Goal: Transaction & Acquisition: Purchase product/service

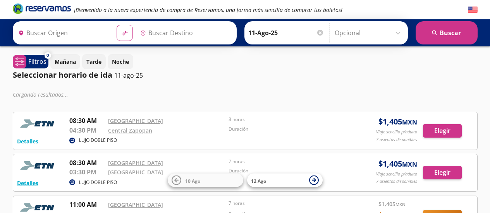
type input "Central del Norte, Distrito Federal"
type input "Guadalajara, Jalisco"
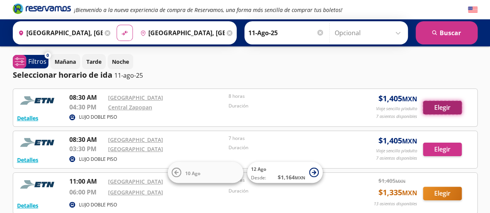
click at [434, 109] on button "Elegir" at bounding box center [442, 108] width 39 height 14
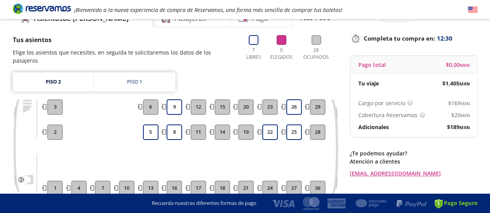
scroll to position [57, 0]
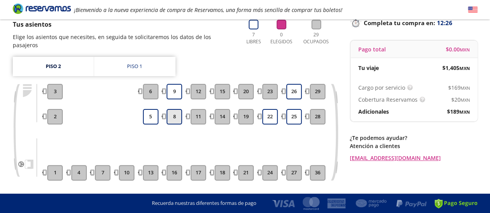
click at [172, 114] on button "8" at bounding box center [173, 116] width 15 height 15
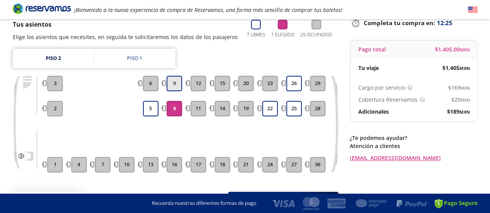
click at [173, 79] on button "9" at bounding box center [173, 83] width 15 height 15
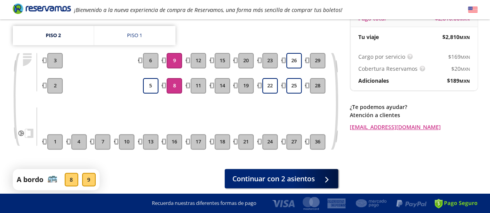
scroll to position [111, 0]
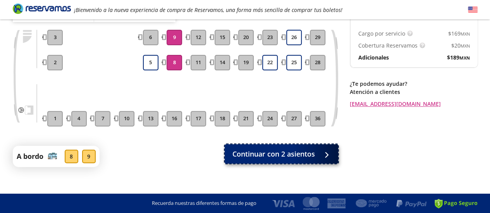
click at [261, 149] on span "Continuar con 2 asientos" at bounding box center [273, 154] width 82 height 10
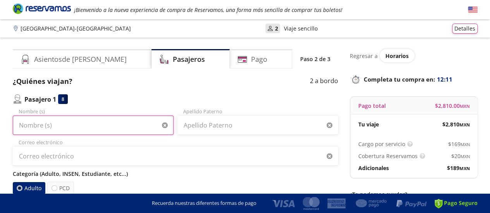
click at [53, 129] on input "Nombre (s)" at bounding box center [93, 125] width 161 height 19
type input "[PERSON_NAME]"
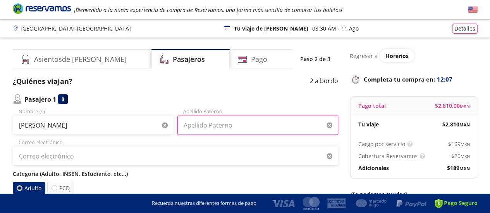
type input "ESTRADA PEREZ"
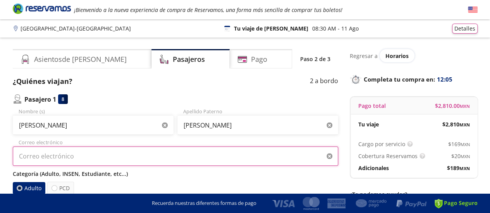
click at [209, 151] on input "Correo electrónico" at bounding box center [175, 156] width 325 height 19
type input "[EMAIL_ADDRESS][DOMAIN_NAME]"
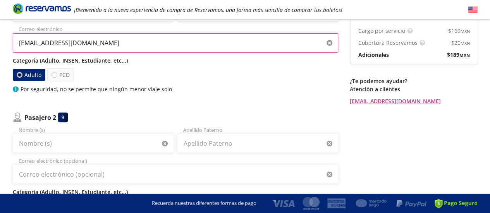
scroll to position [129, 0]
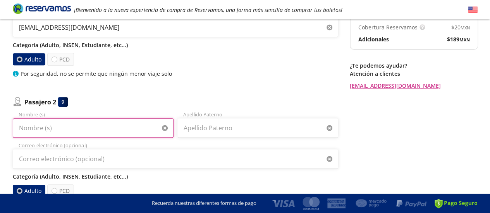
click at [42, 129] on input "Nombre (s)" at bounding box center [93, 127] width 161 height 19
type input "GRACIELA"
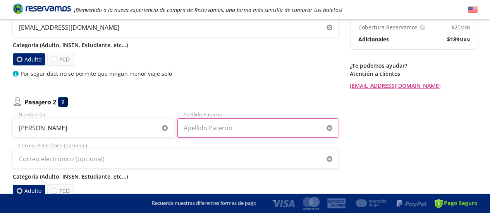
click at [189, 133] on input "Apellido Paterno" at bounding box center [257, 127] width 161 height 19
type input "MORENO"
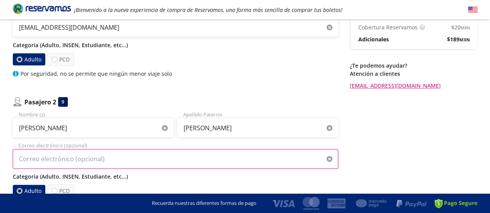
click at [114, 158] on input "Correo electrónico (opcional)" at bounding box center [175, 158] width 325 height 19
type input "[EMAIL_ADDRESS][DOMAIN_NAME]"
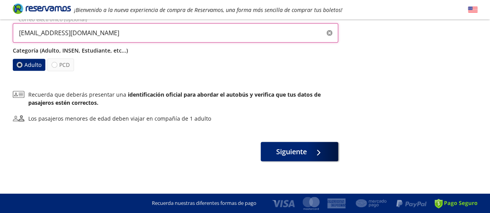
scroll to position [257, 0]
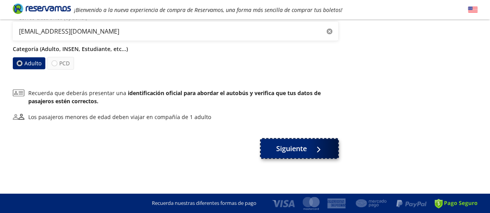
click at [303, 153] on span "Siguiente" at bounding box center [291, 149] width 31 height 10
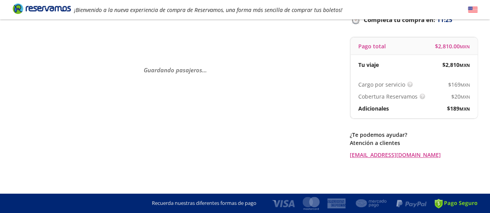
scroll to position [0, 0]
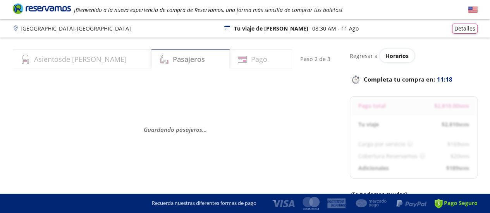
select select "MX"
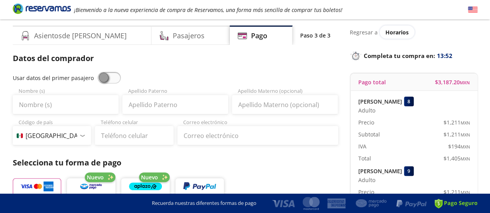
scroll to position [31, 0]
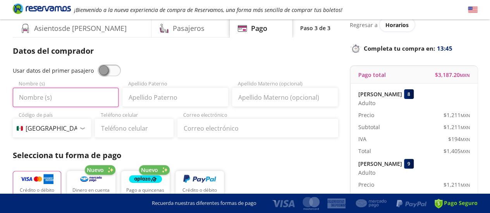
click at [33, 102] on input "Nombre (s)" at bounding box center [66, 97] width 106 height 19
type input "[PERSON_NAME]"
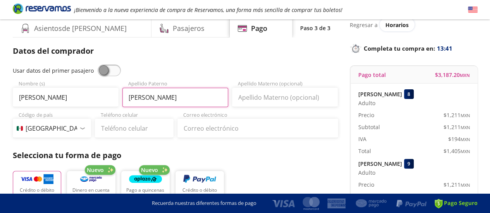
type input "[PERSON_NAME]"
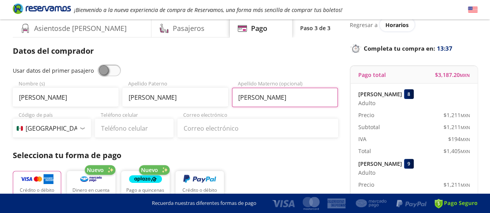
type input "[PERSON_NAME]"
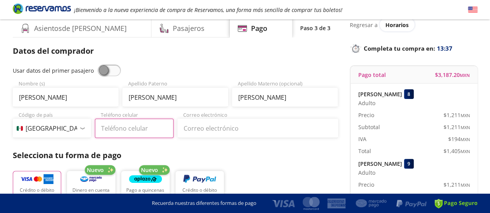
click at [128, 133] on input "Teléfono celular" at bounding box center [134, 128] width 79 height 19
type input "33 1419 5535"
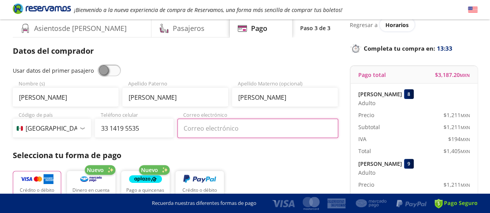
type input "[EMAIL_ADDRESS][DOMAIN_NAME]"
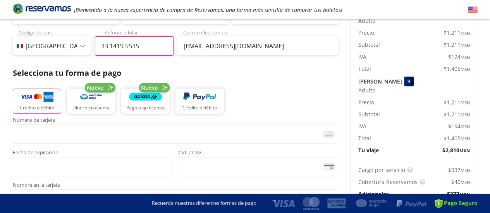
scroll to position [124, 0]
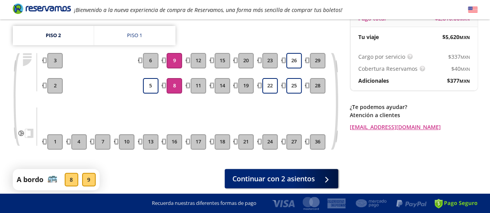
scroll to position [111, 0]
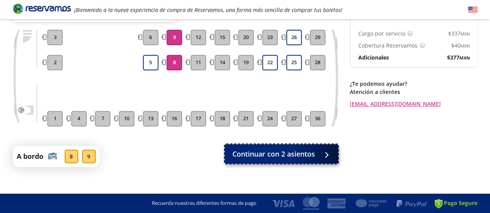
click at [309, 149] on span "Continuar con 2 asientos" at bounding box center [273, 154] width 82 height 10
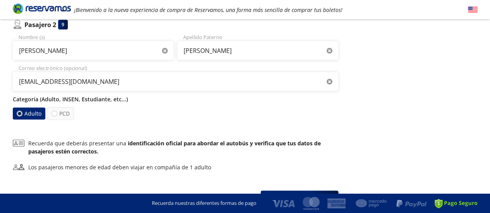
scroll to position [257, 0]
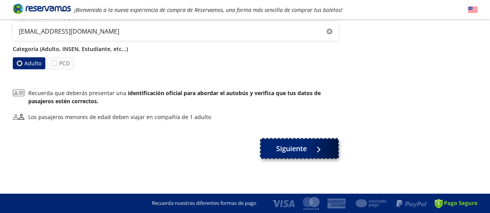
click at [289, 147] on span "Siguiente" at bounding box center [291, 149] width 31 height 10
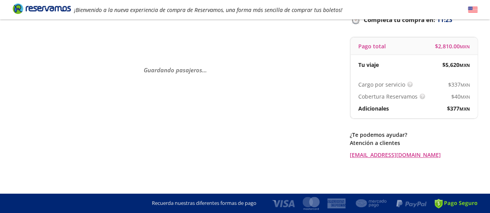
scroll to position [0, 0]
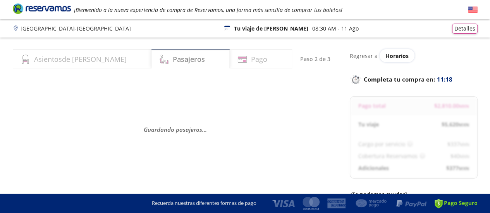
select select "MX"
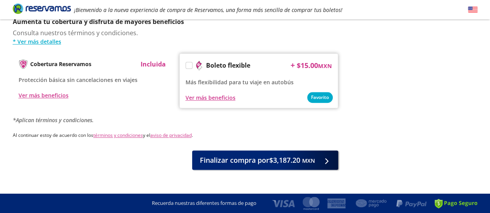
scroll to position [406, 0]
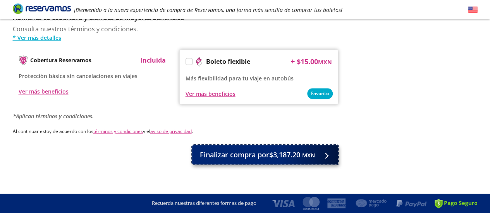
click at [290, 152] on span "Finalizar compra por $3,187.20 MXN" at bounding box center [257, 155] width 115 height 10
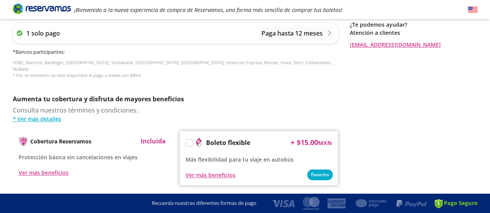
scroll to position [458, 0]
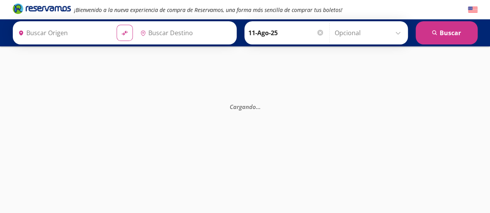
type input "Guadalajara, Jalisco"
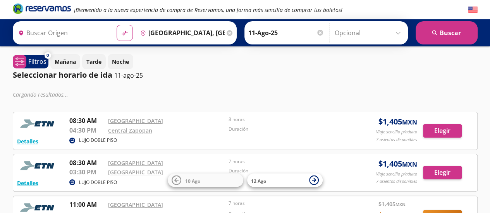
type input "Central del Norte, Distrito Federal"
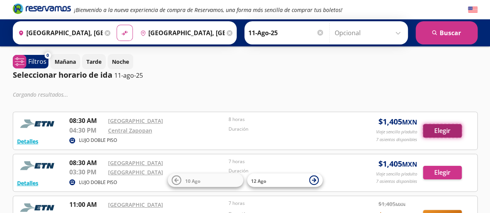
click at [446, 131] on button "Elegir" at bounding box center [442, 131] width 39 height 14
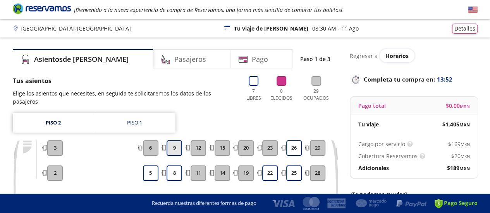
click at [176, 141] on button "9" at bounding box center [173, 148] width 15 height 15
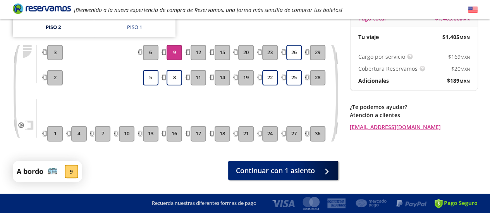
scroll to position [93, 0]
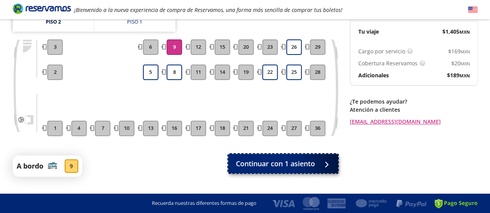
click at [271, 161] on span "Continuar con 1 asiento" at bounding box center [275, 164] width 79 height 10
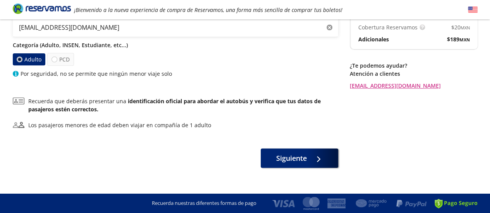
scroll to position [137, 0]
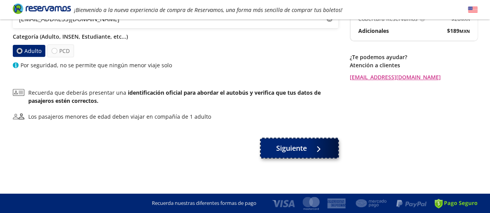
click at [301, 143] on span "Siguiente" at bounding box center [291, 148] width 31 height 10
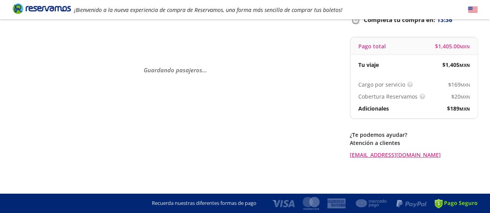
scroll to position [0, 0]
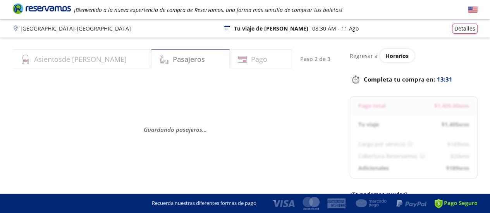
select select "MX"
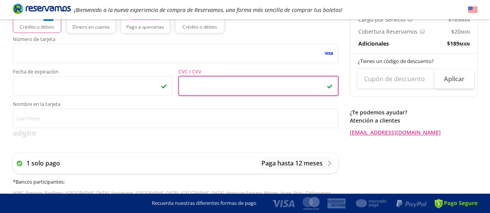
scroll to position [201, 0]
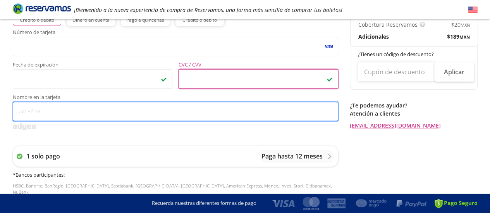
click at [50, 109] on input "Nombre en la tarjeta" at bounding box center [175, 111] width 325 height 19
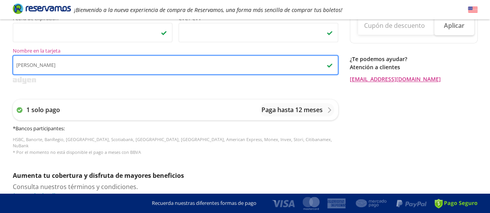
scroll to position [253, 0]
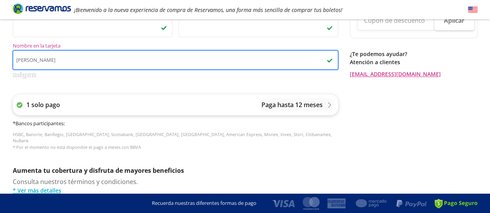
type input "[PERSON_NAME]"
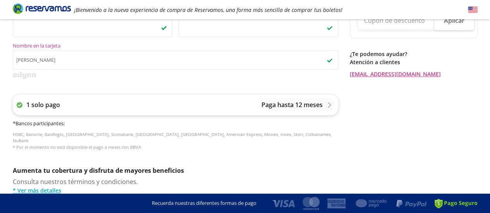
click at [332, 105] on div "Paga hasta 12 meses" at bounding box center [296, 104] width 75 height 13
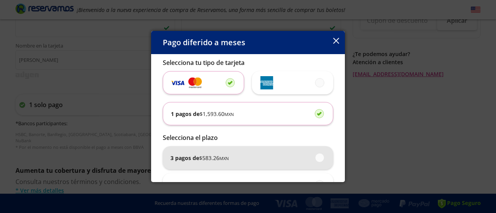
click at [320, 160] on span at bounding box center [320, 158] width 0 height 9
click at [316, 160] on input "3 pagos de $ 583.26 MXN" at bounding box center [317, 157] width 5 height 5
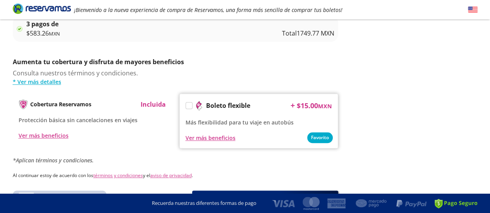
scroll to position [404, 0]
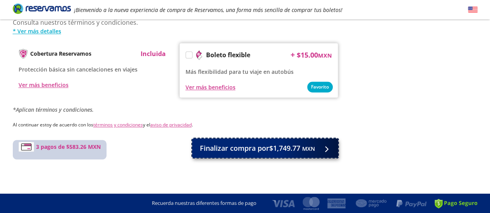
click at [290, 148] on span "Finalizar compra por $1,749.77 MXN" at bounding box center [257, 148] width 115 height 10
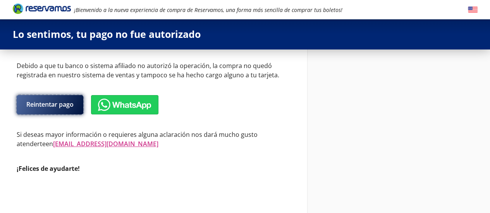
click at [62, 109] on button "Reintentar pago" at bounding box center [50, 104] width 67 height 19
select select "MX"
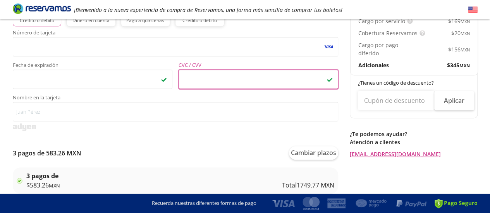
scroll to position [216, 0]
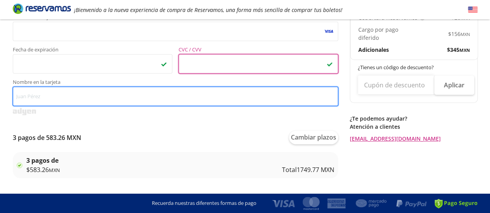
click at [68, 98] on input "Nombre en la tarjeta" at bounding box center [175, 96] width 325 height 19
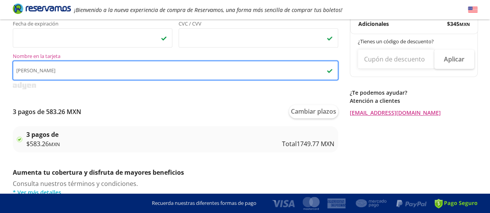
scroll to position [258, 0]
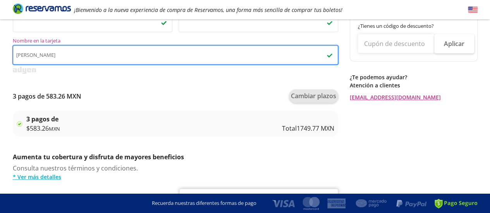
type input "[PERSON_NAME]"
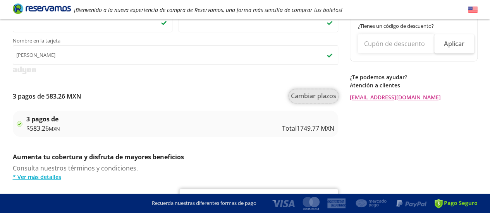
click at [323, 93] on button "Cambiar plazos" at bounding box center [313, 96] width 49 height 14
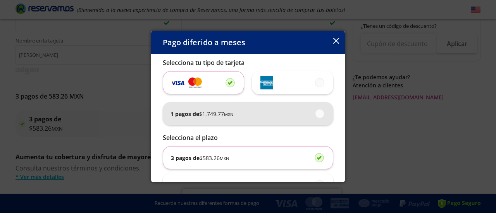
click at [237, 119] on div "1 pagos de $ 1,749.77 MXN" at bounding box center [247, 113] width 155 height 23
click at [315, 116] on input "1 pagos de $ 1,749.77 MXN" at bounding box center [317, 113] width 5 height 5
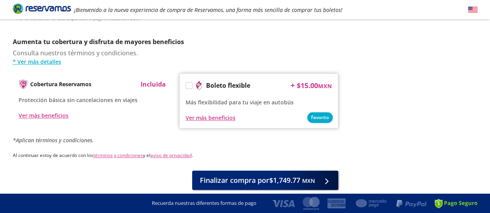
scroll to position [406, 0]
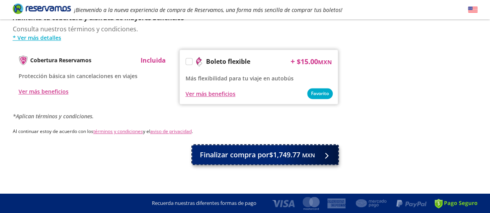
click at [272, 152] on span "Finalizar compra por $1,749.77 MXN" at bounding box center [257, 155] width 115 height 10
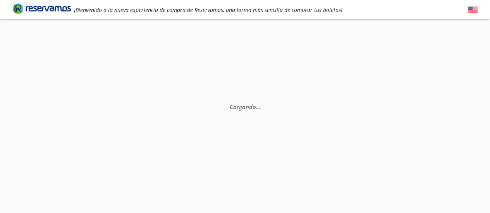
scroll to position [0, 0]
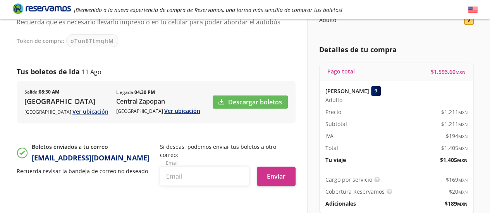
scroll to position [98, 0]
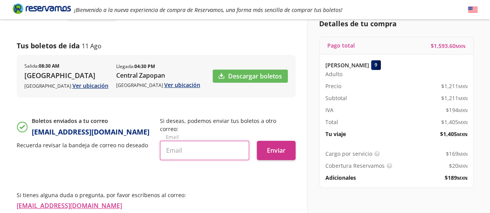
click at [183, 146] on input "text" at bounding box center [204, 150] width 89 height 19
type input "[EMAIL_ADDRESS][DOMAIN_NAME]"
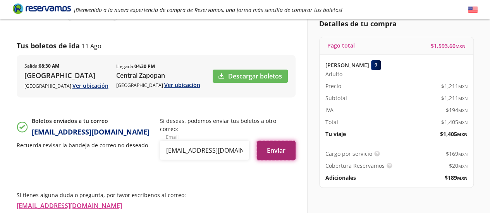
click at [285, 144] on button "Enviar" at bounding box center [276, 150] width 39 height 19
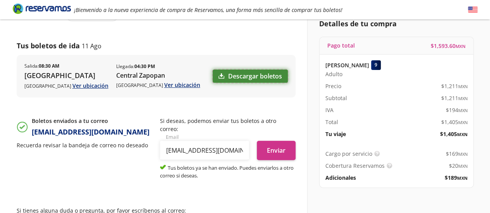
click at [263, 77] on link "Descargar boletos" at bounding box center [250, 76] width 75 height 13
